Goal: Transaction & Acquisition: Purchase product/service

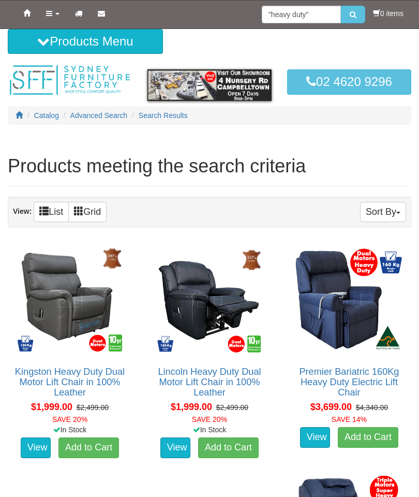
click at [253, 374] on link "Lincoln Heavy Duty Dual Motor Lift Chair in 100% Leather" at bounding box center [209, 382] width 103 height 31
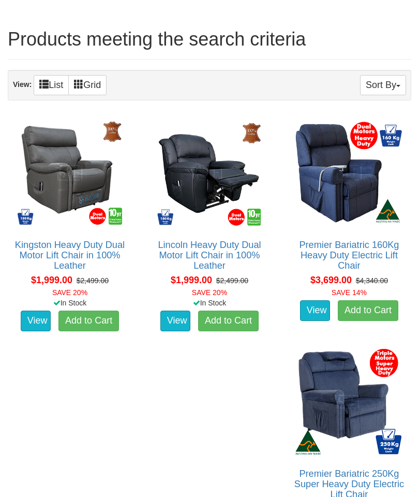
scroll to position [123, 0]
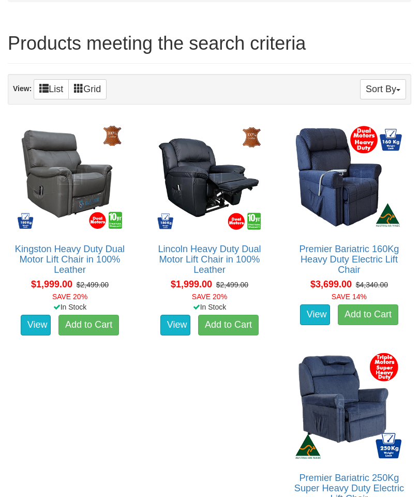
click at [243, 253] on link "Lincoln Heavy Duty Dual Motor Lift Chair in 100% Leather" at bounding box center [209, 259] width 103 height 31
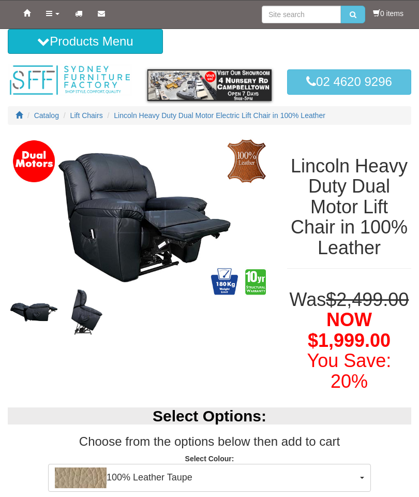
click at [91, 115] on span "Lift Chairs" at bounding box center [86, 115] width 33 height 8
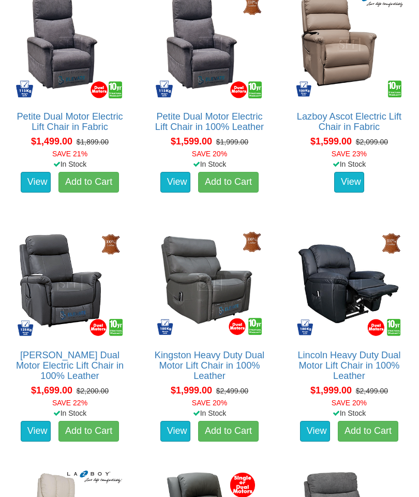
scroll to position [858, 0]
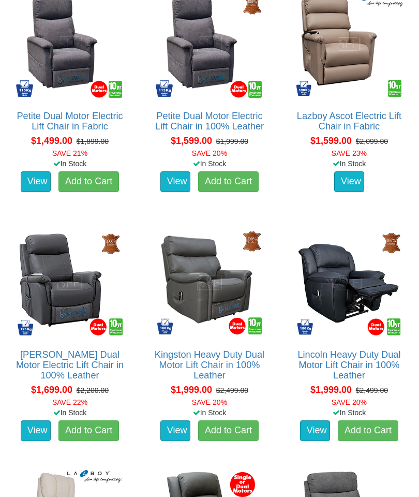
click at [356, 365] on link "Lincoln Heavy Duty Dual Motor Lift Chair in 100% Leather" at bounding box center [349, 365] width 103 height 31
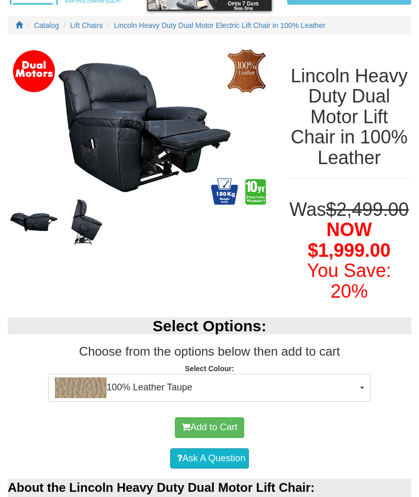
scroll to position [90, 0]
click at [340, 398] on span "100% Leather Taupe" at bounding box center [206, 387] width 303 height 21
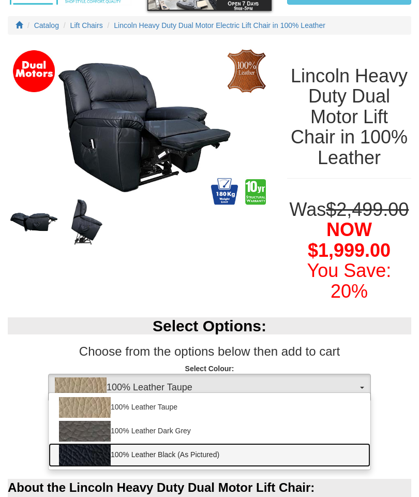
click at [334, 467] on link "100% Leather Black (As Pictured)" at bounding box center [210, 455] width 322 height 24
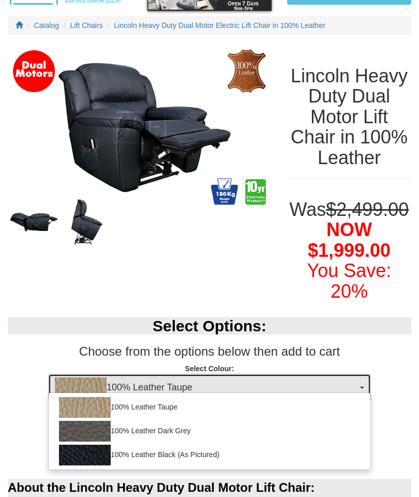
select select "489"
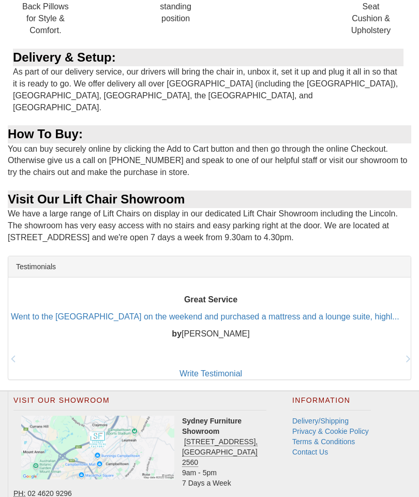
scroll to position [1186, 0]
